Goal: Use online tool/utility: Utilize a website feature to perform a specific function

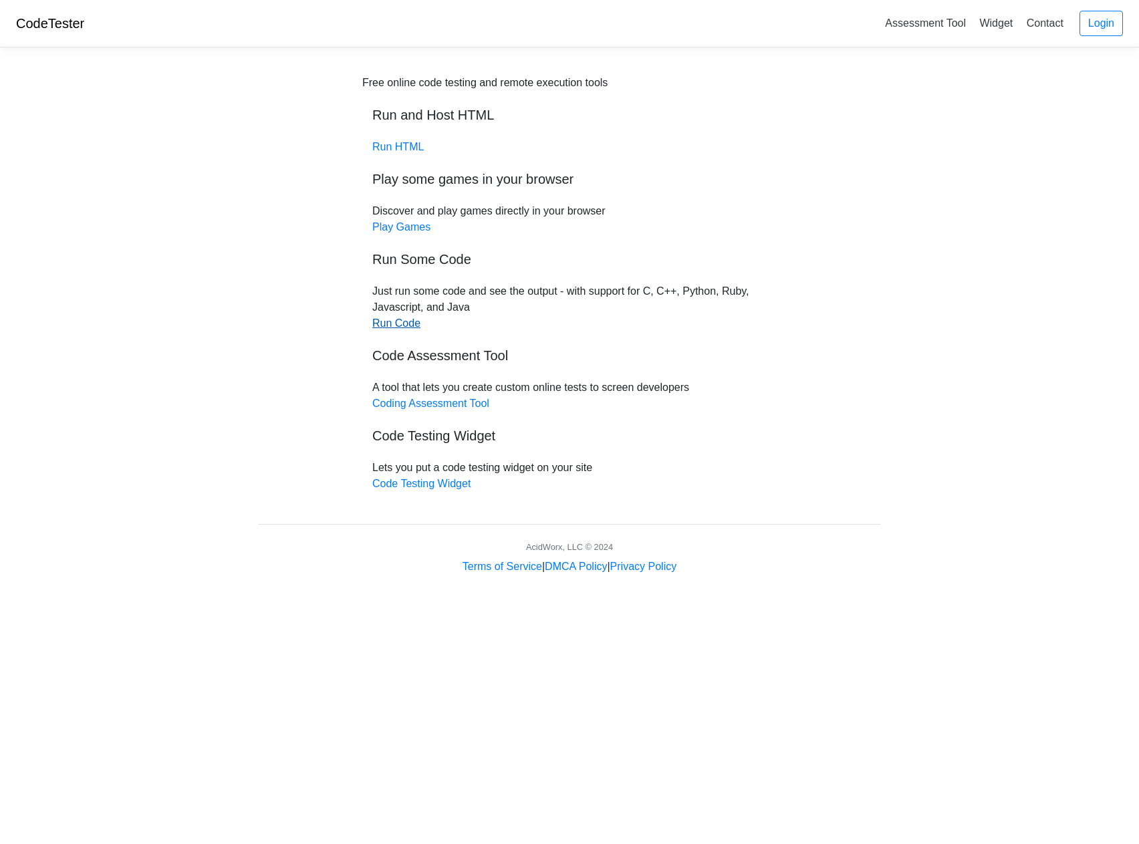
click at [396, 322] on link "Run Code" at bounding box center [396, 323] width 48 height 11
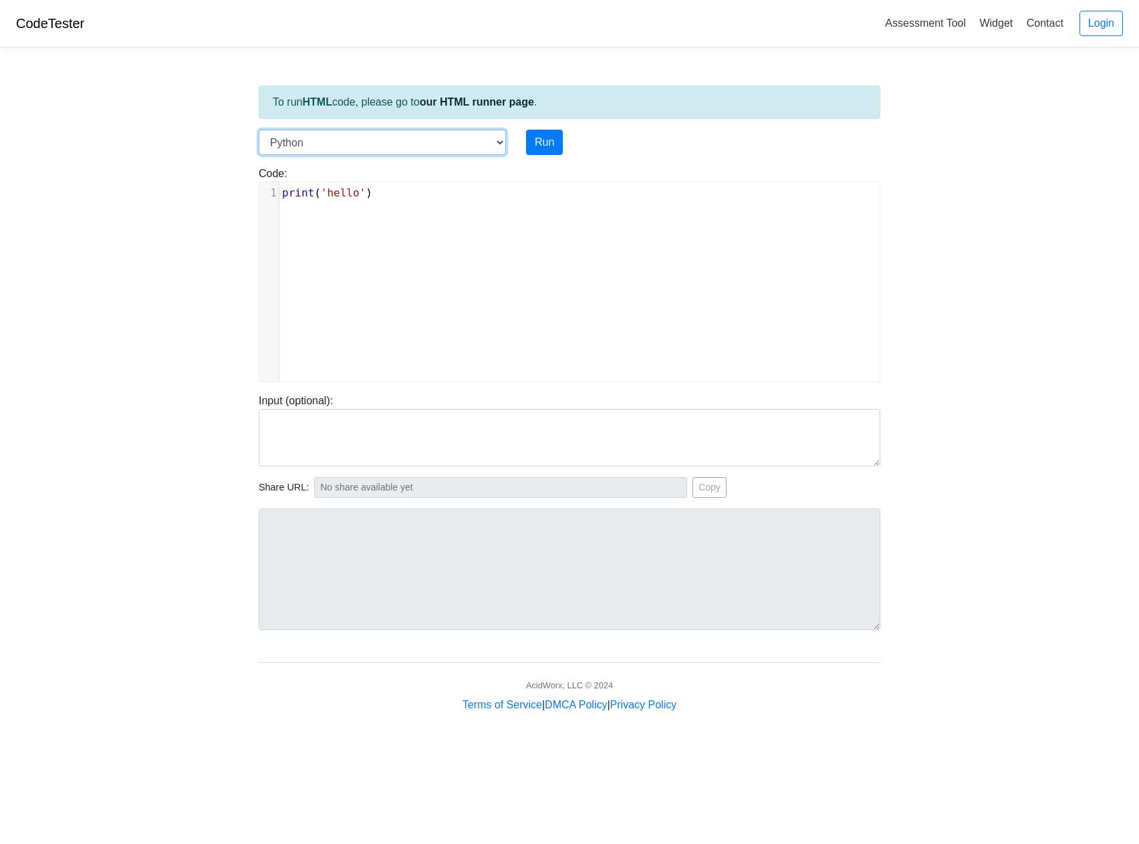
click at [497, 141] on select "C C++ Go Java Javascript Python Ruby" at bounding box center [382, 142] width 247 height 25
select select "c"
click at [259, 130] on select "C C++ Go Java Javascript Python Ruby" at bounding box center [382, 142] width 247 height 25
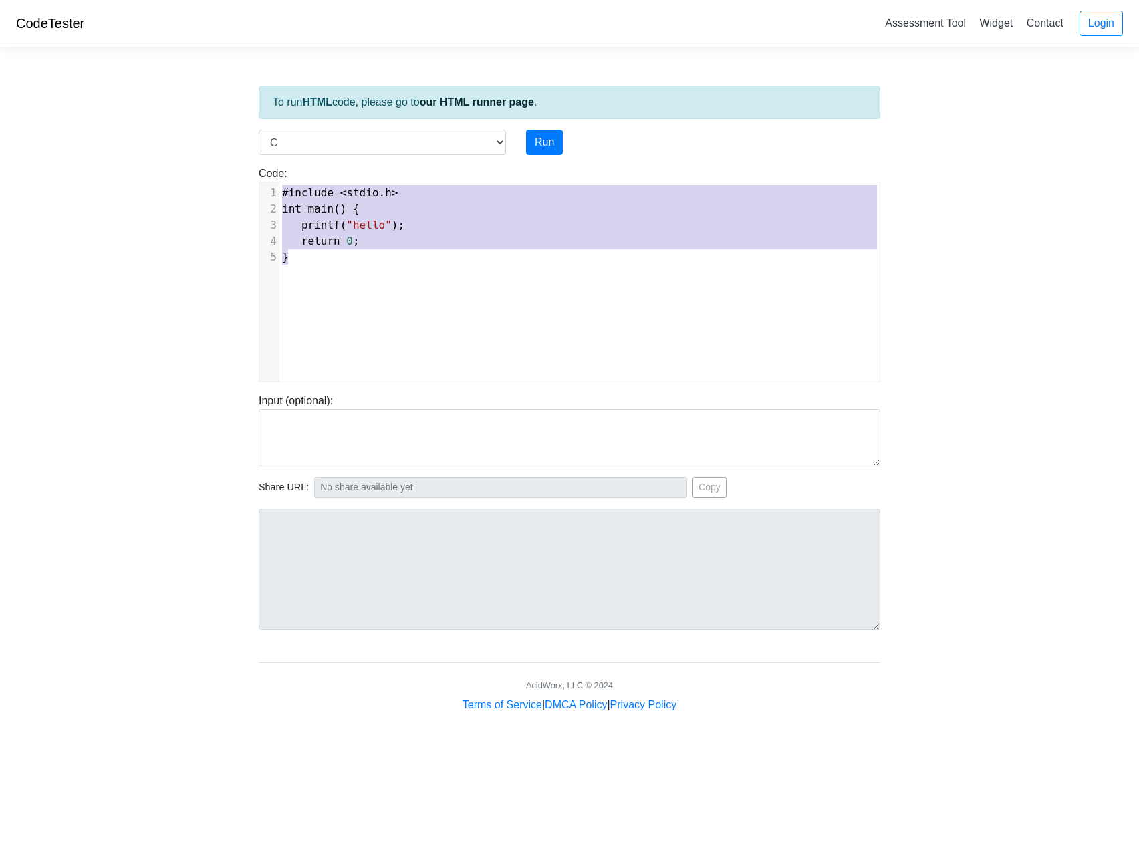
drag, startPoint x: 323, startPoint y: 291, endPoint x: 264, endPoint y: 178, distance: 126.8
click at [264, 178] on div "Code: #include <stdio.h> int main() { printf("hello"); return 0; } #include <st…" at bounding box center [570, 274] width 642 height 217
type textarea "​#include <stdio.h> int main() { printf("hello"); return 0; }"
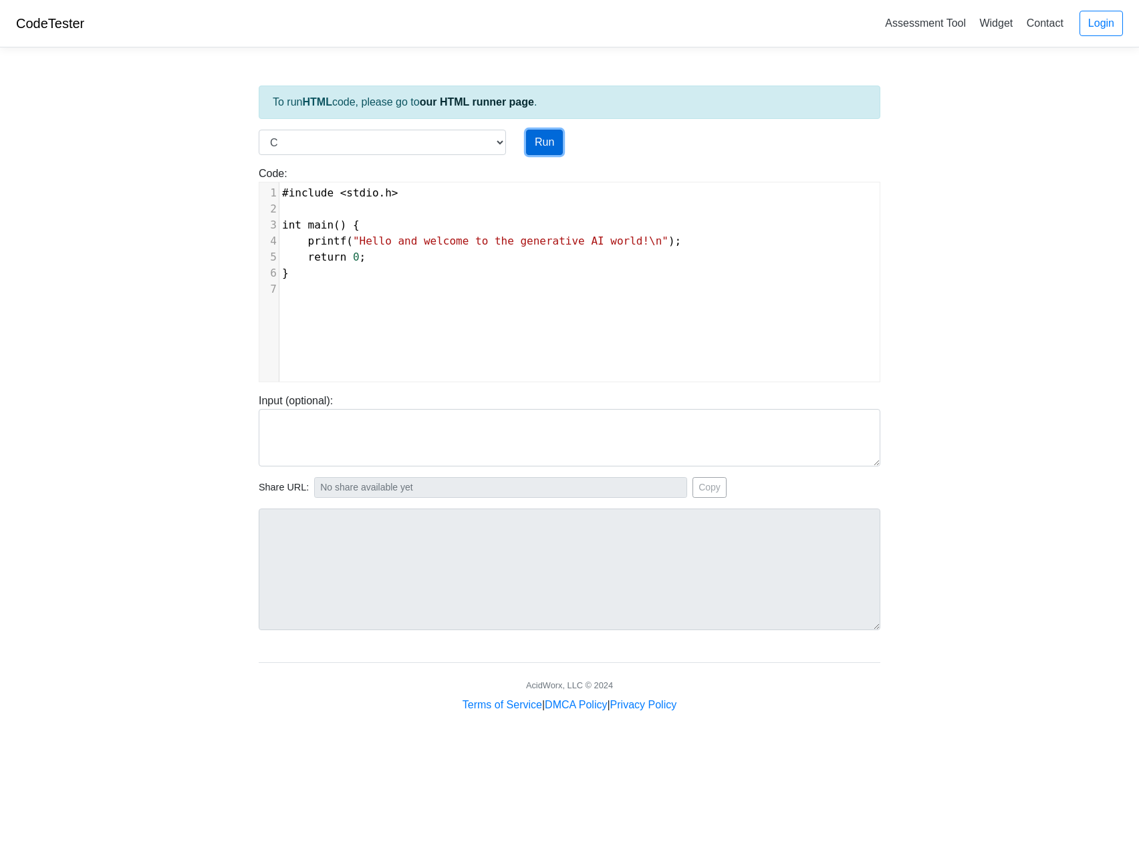
click at [547, 137] on button "Run" at bounding box center [544, 142] width 37 height 25
type input "https://codetester.io/runner?s=ZeX3BONBlv"
type textarea "Stdout: Hello and welcome to the generative AI world!"
click at [547, 137] on button "Run" at bounding box center [544, 142] width 37 height 25
type input "https://codetester.io/runner?s=gVXBB9KdXQ"
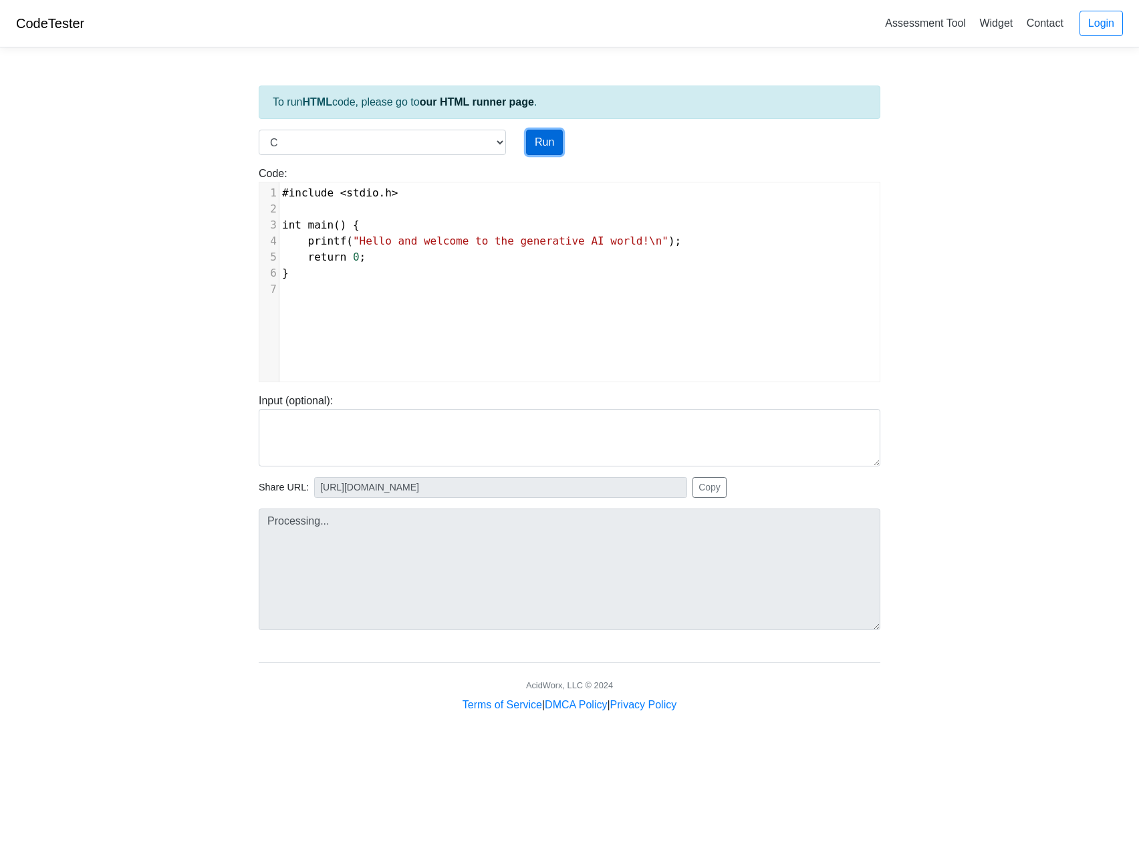
type textarea "Stdout: Hello and welcome to the generative AI world!"
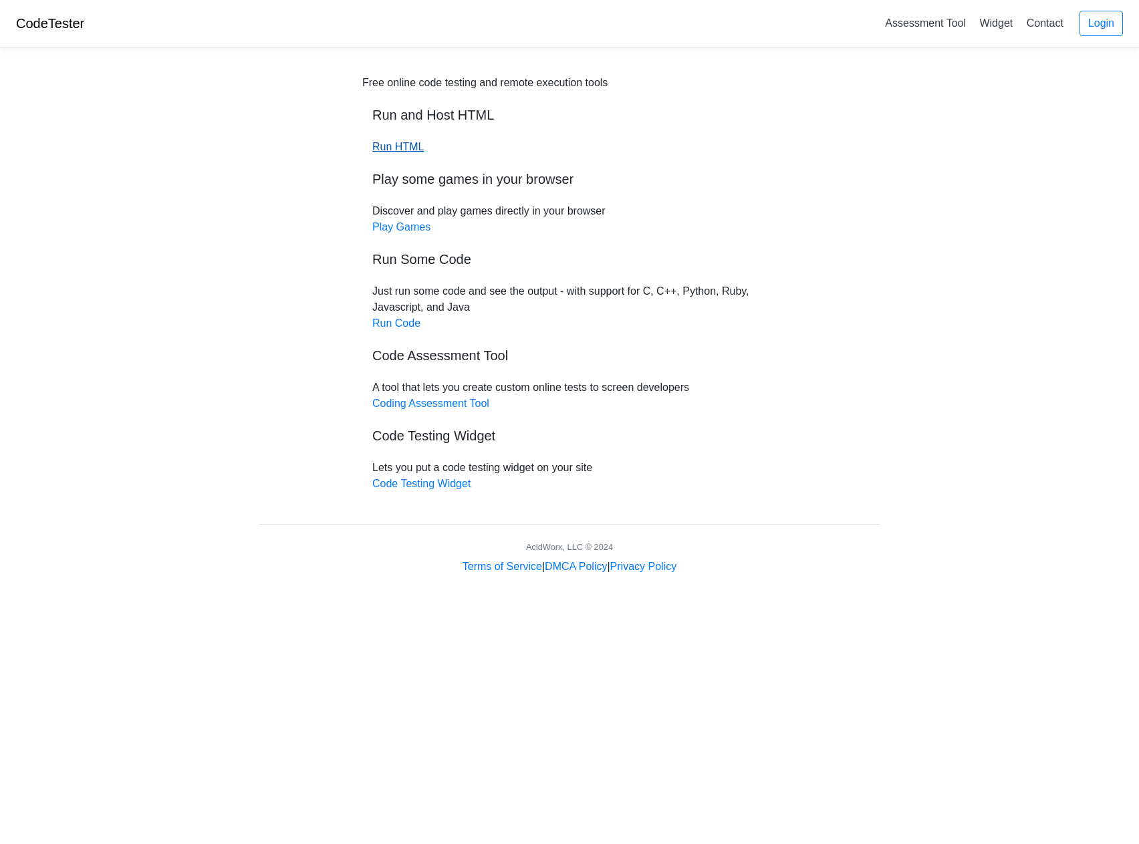
click at [390, 147] on link "Run HTML" at bounding box center [397, 146] width 51 height 11
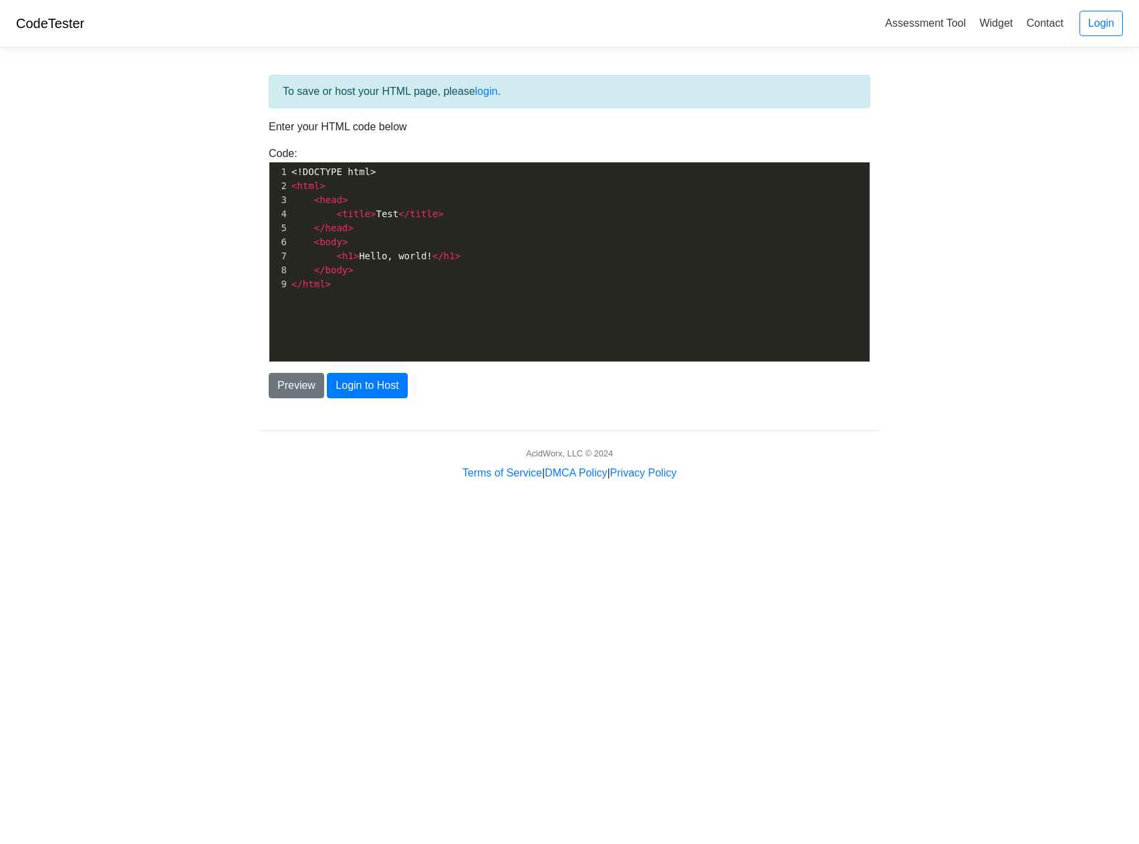
scroll to position [5, 0]
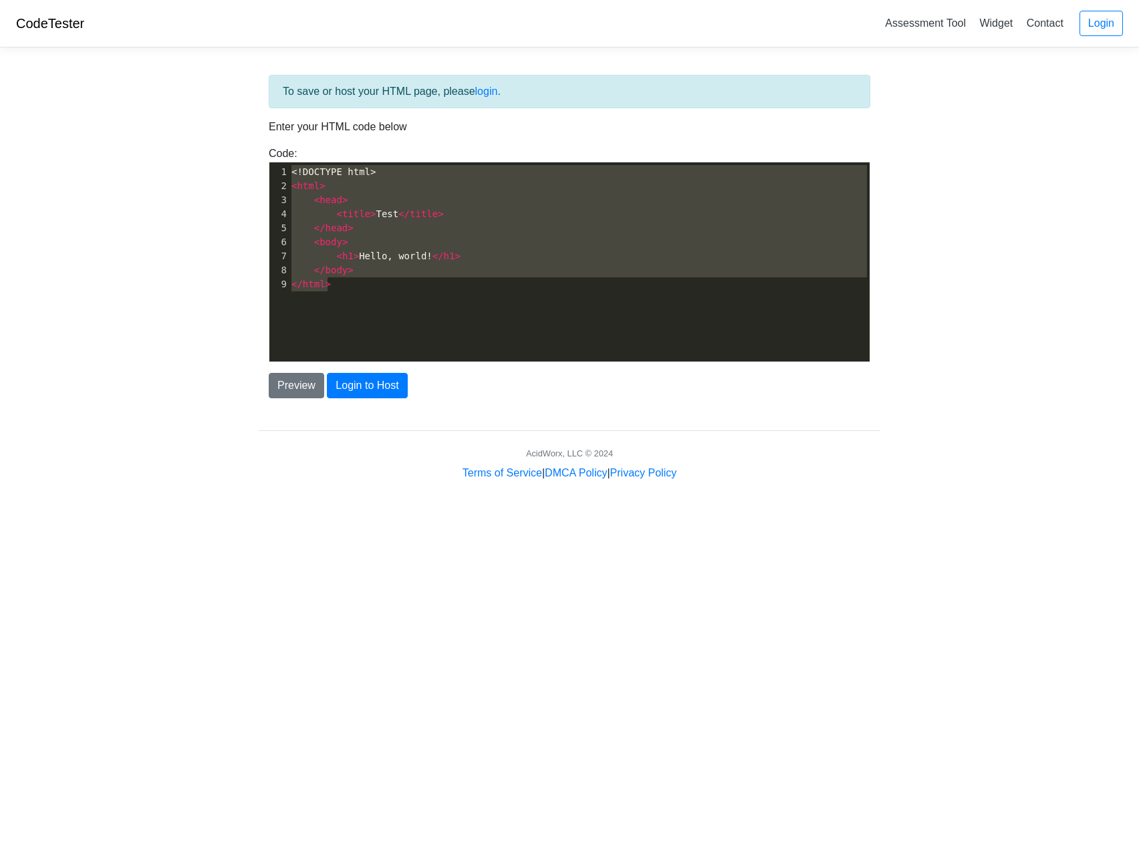
drag, startPoint x: 343, startPoint y: 285, endPoint x: 197, endPoint y: 137, distance: 208.0
click at [197, 137] on body "CodeTester Assessment Tool Widget Contact Login To save or host your HTML page,…" at bounding box center [569, 240] width 1139 height 481
type textarea "​<!DOCTYPE html> <html> <head> <title>Test</title> </head> <body> <h1>Hello, wo…"
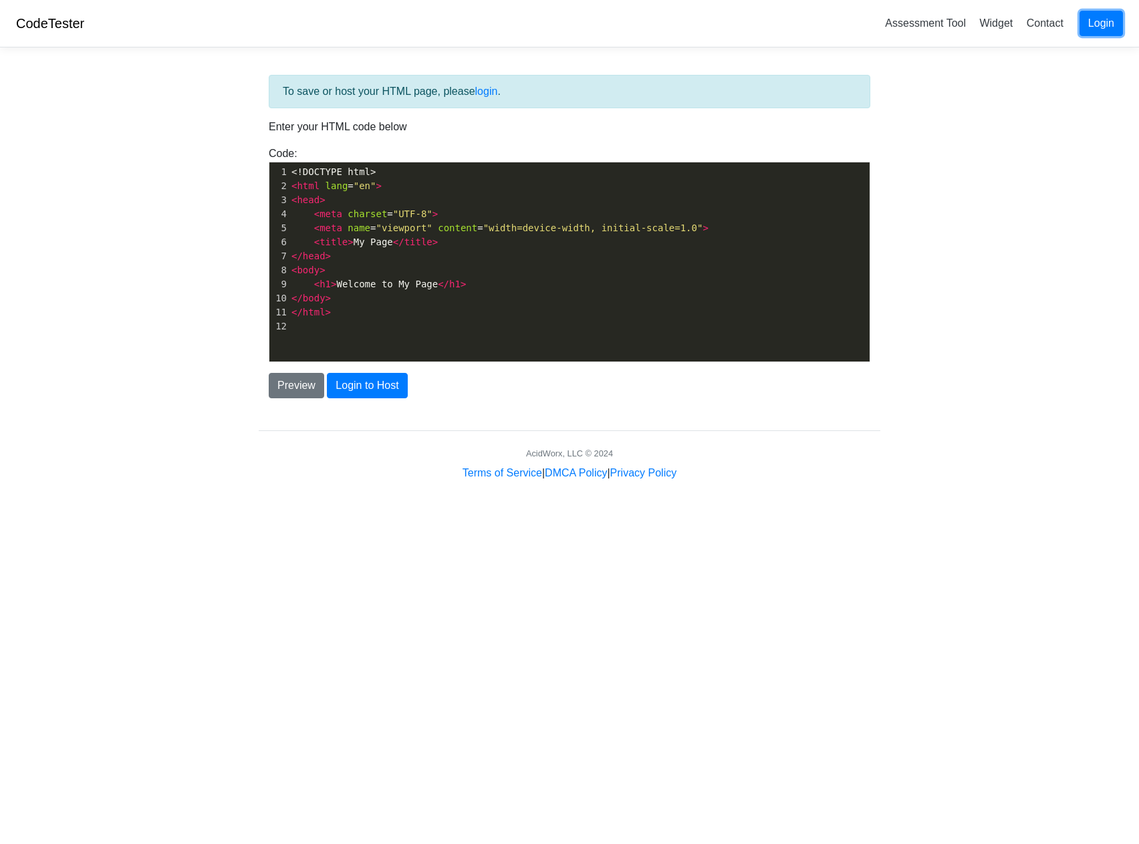
click at [1110, 27] on link "Login" at bounding box center [1101, 23] width 43 height 25
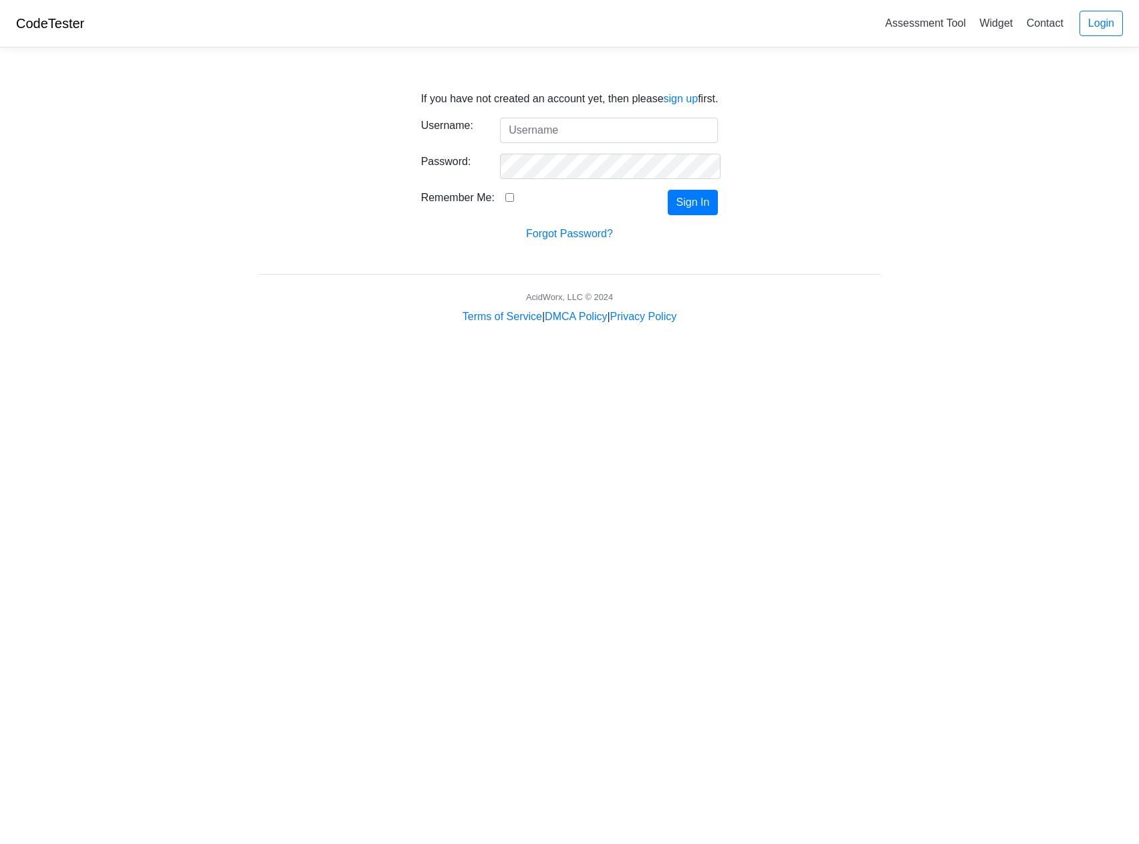
click at [572, 135] on input "Username:" at bounding box center [609, 130] width 218 height 25
type input "keithmarchesi1163@me.com"
click at [505, 197] on input "Remember Me:" at bounding box center [509, 197] width 9 height 9
checkbox input "true"
click at [678, 206] on button "Sign In" at bounding box center [693, 202] width 51 height 25
